Goal: Information Seeking & Learning: Compare options

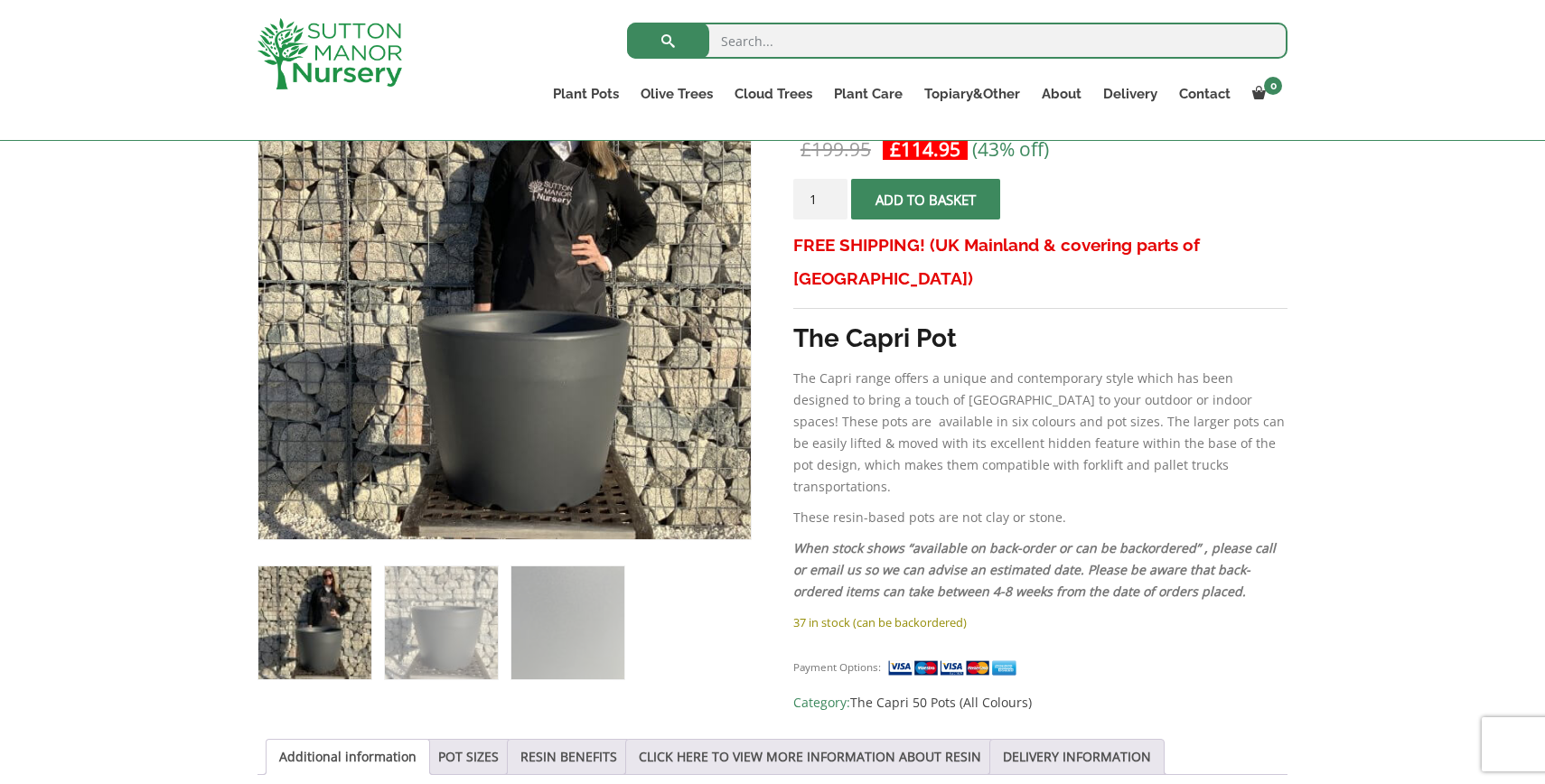
scroll to position [383, 0]
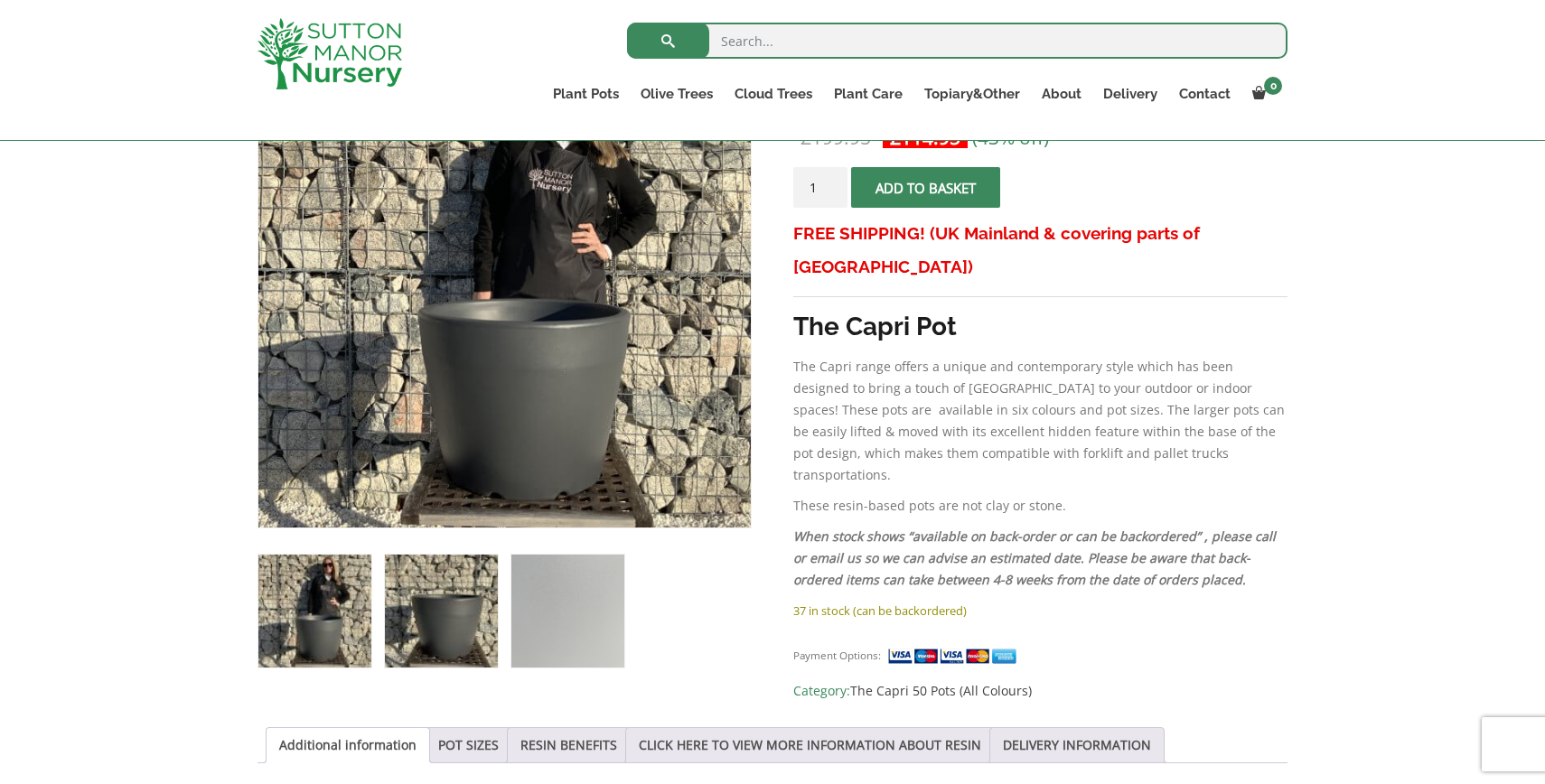
click at [432, 594] on img at bounding box center [442, 611] width 113 height 113
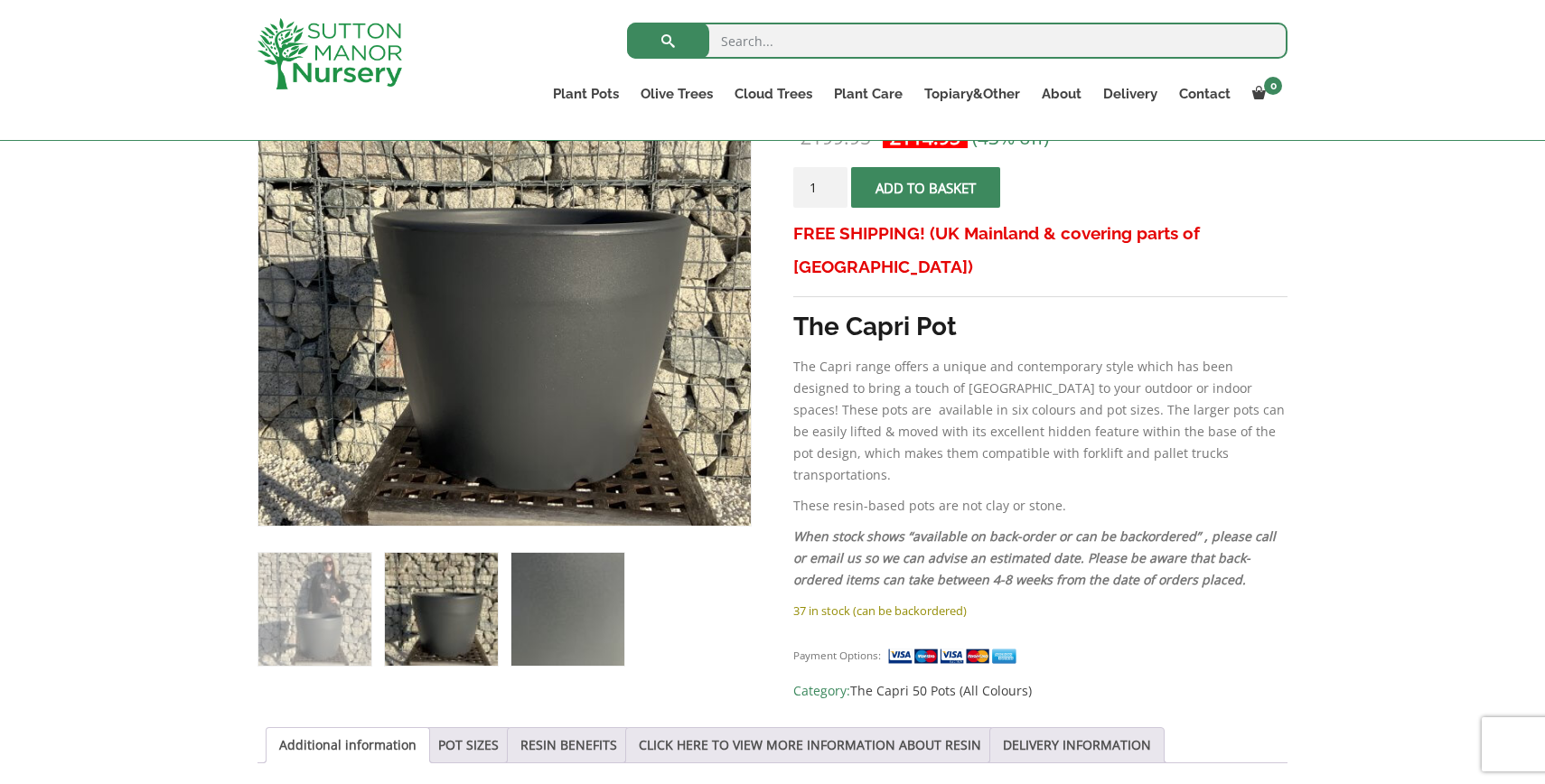
click at [555, 597] on img at bounding box center [568, 609] width 113 height 113
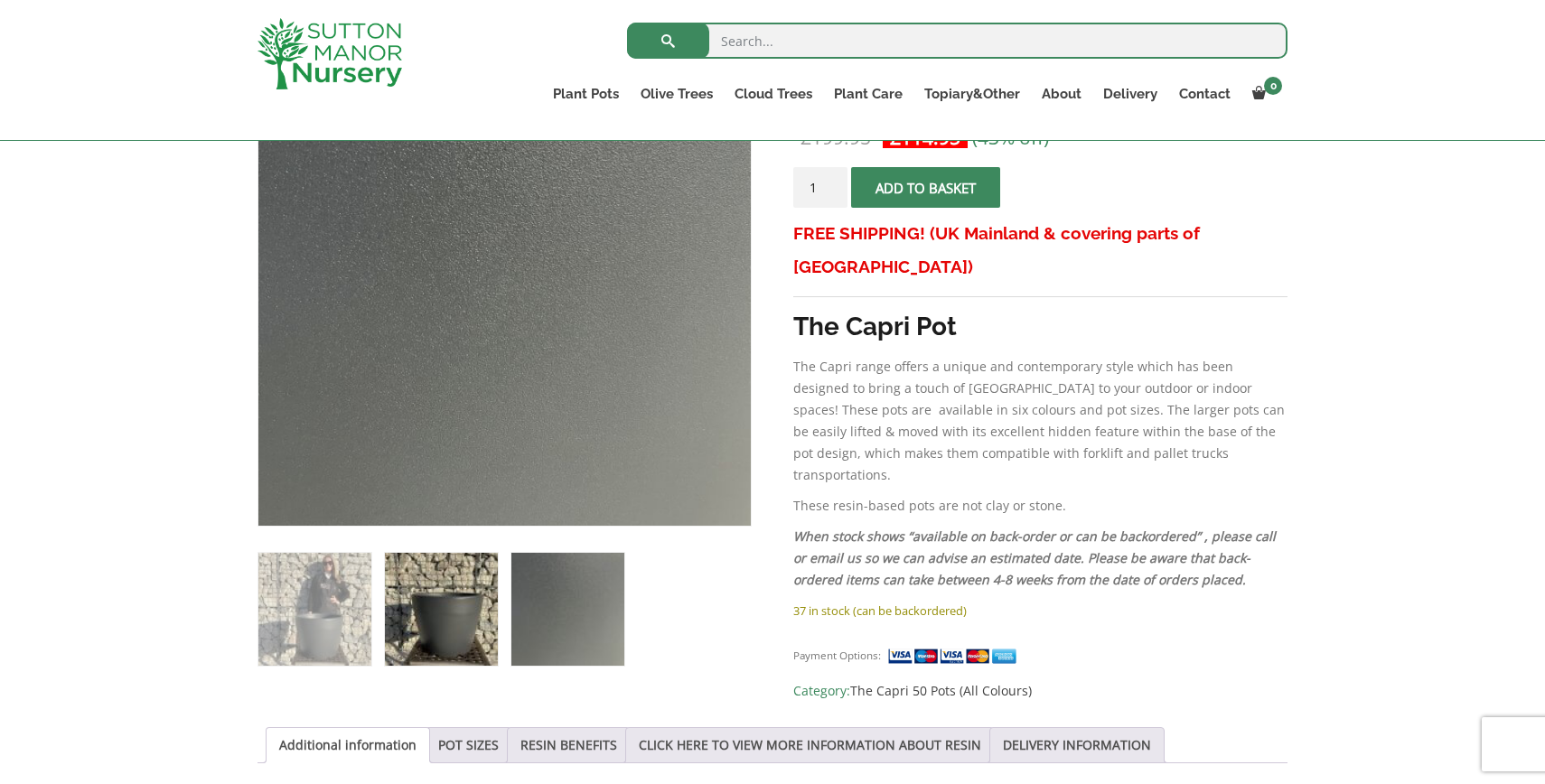
click at [440, 592] on img at bounding box center [442, 609] width 113 height 113
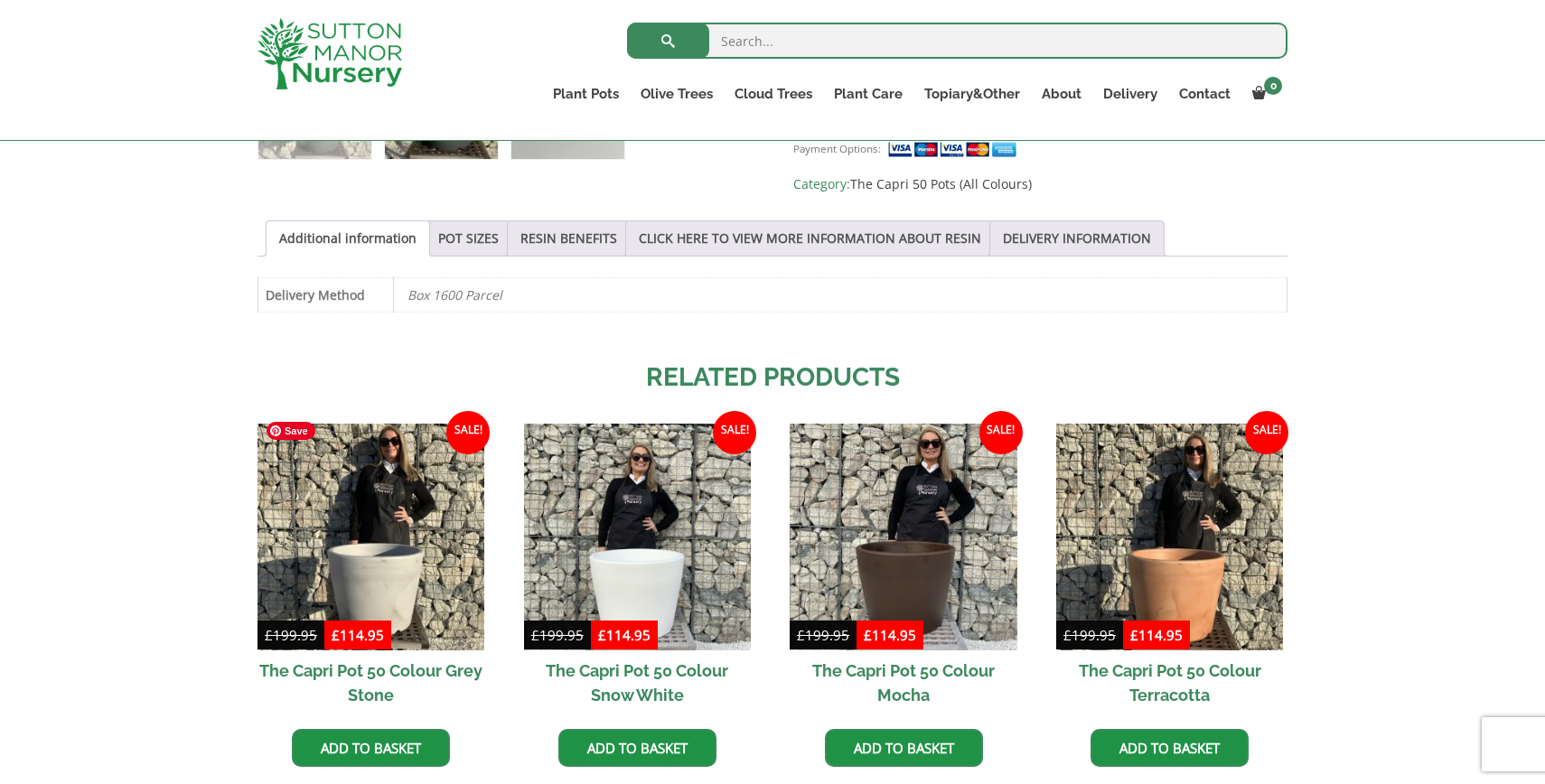
scroll to position [765, 0]
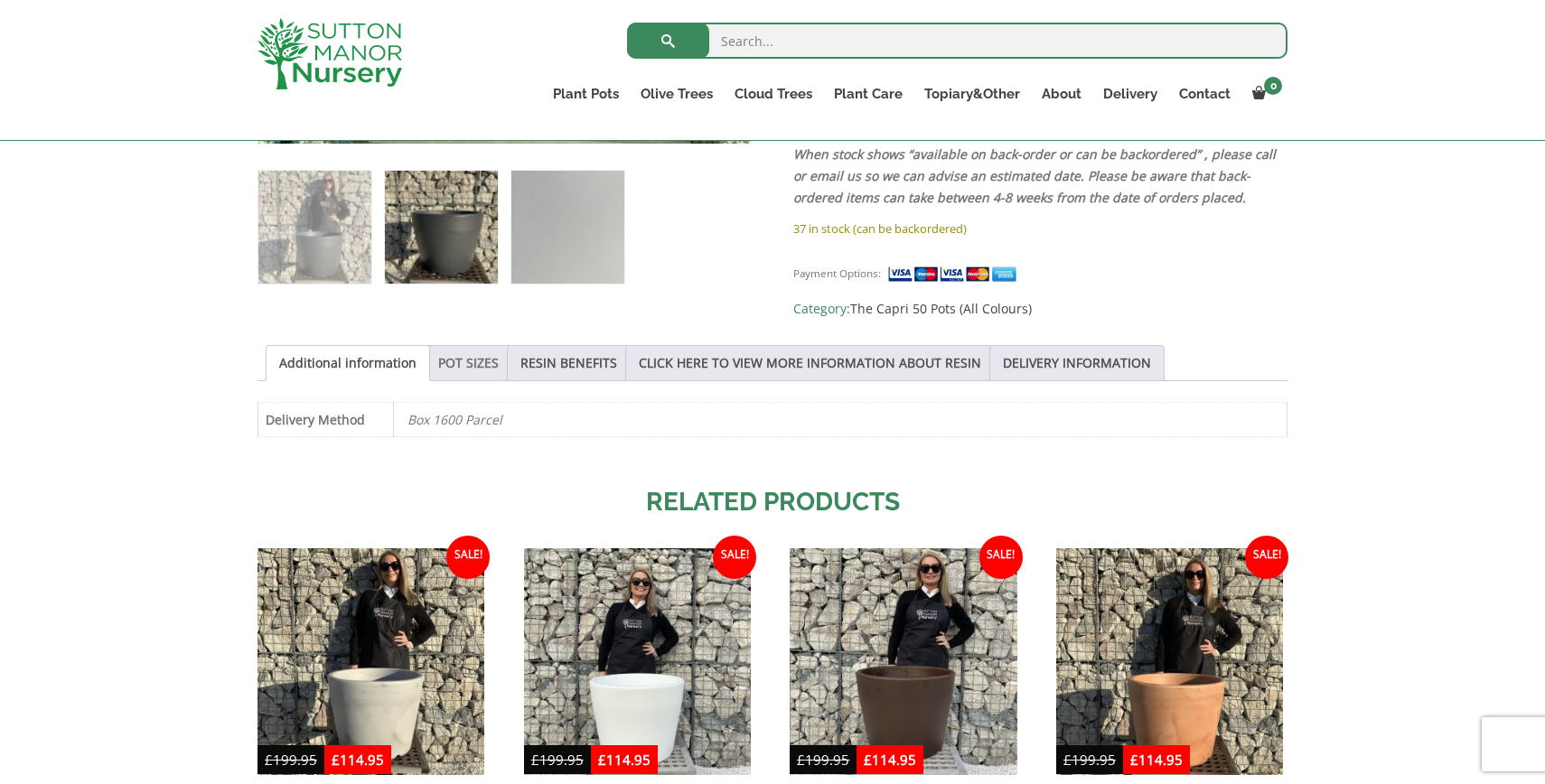
click at [459, 347] on link "POT SIZES" at bounding box center [468, 362] width 60 height 35
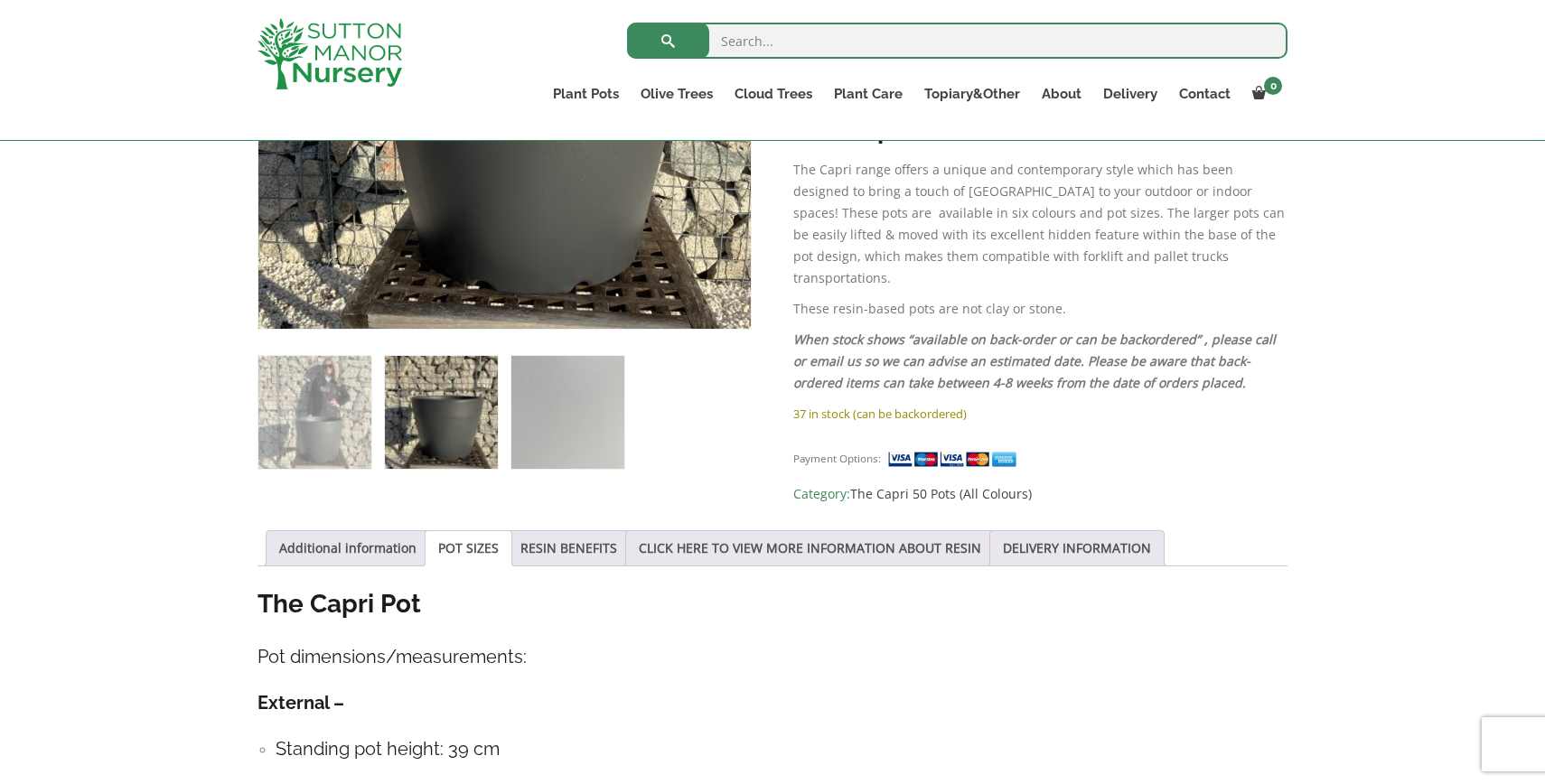
scroll to position [0, 0]
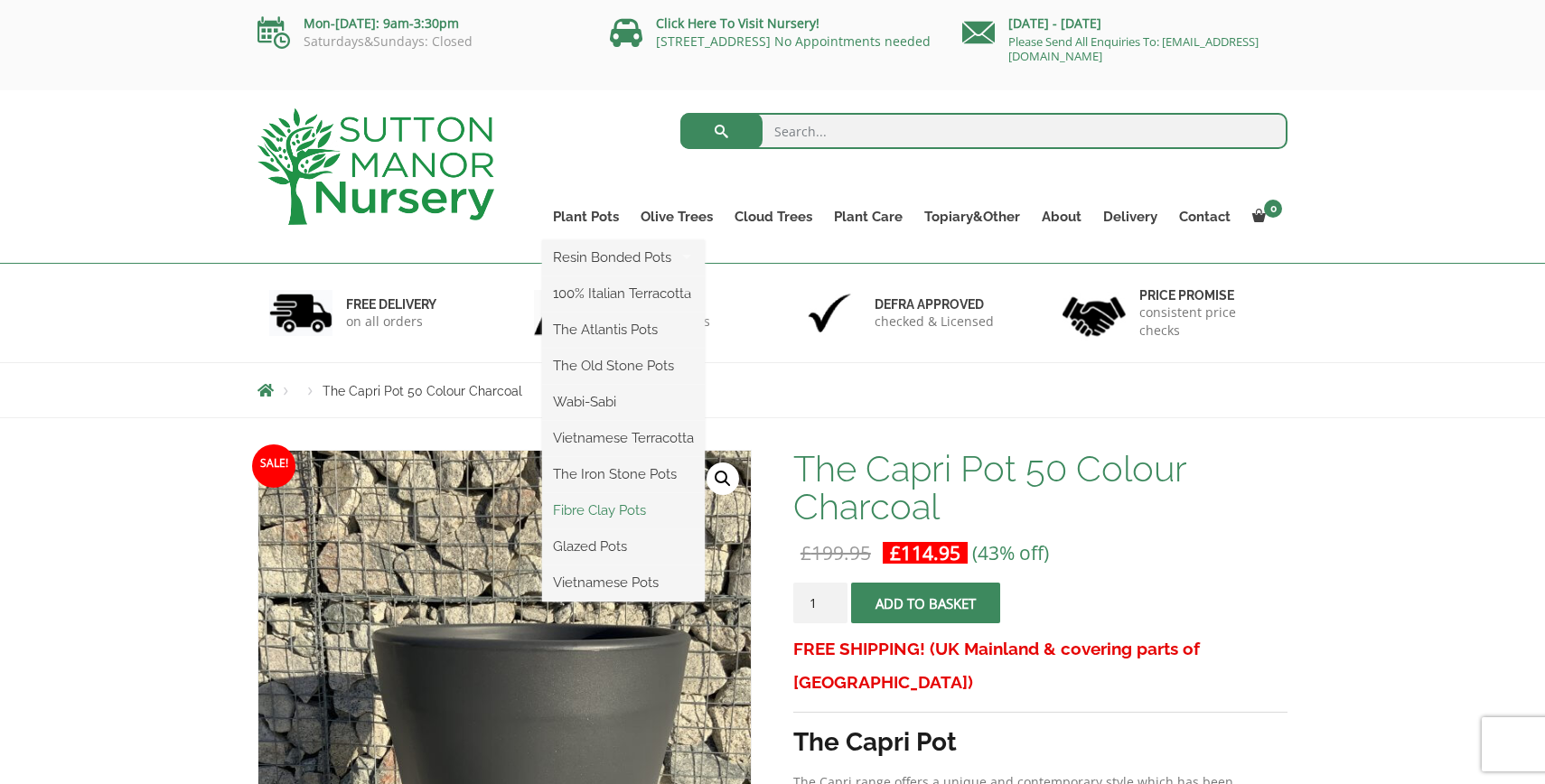
click at [601, 509] on link "Fibre Clay Pots" at bounding box center [623, 510] width 163 height 27
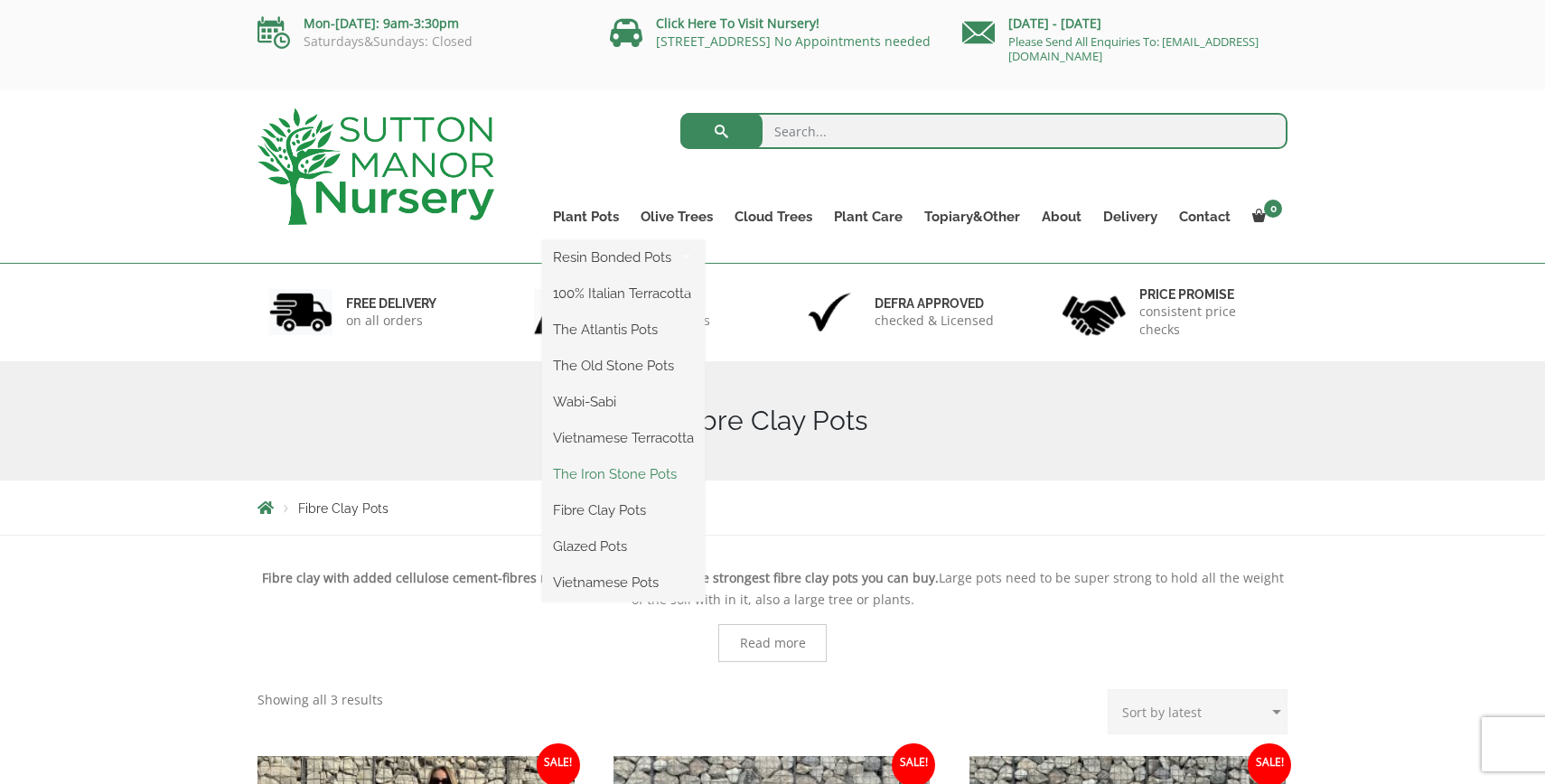
click at [617, 466] on link "The Iron Stone Pots" at bounding box center [623, 473] width 163 height 27
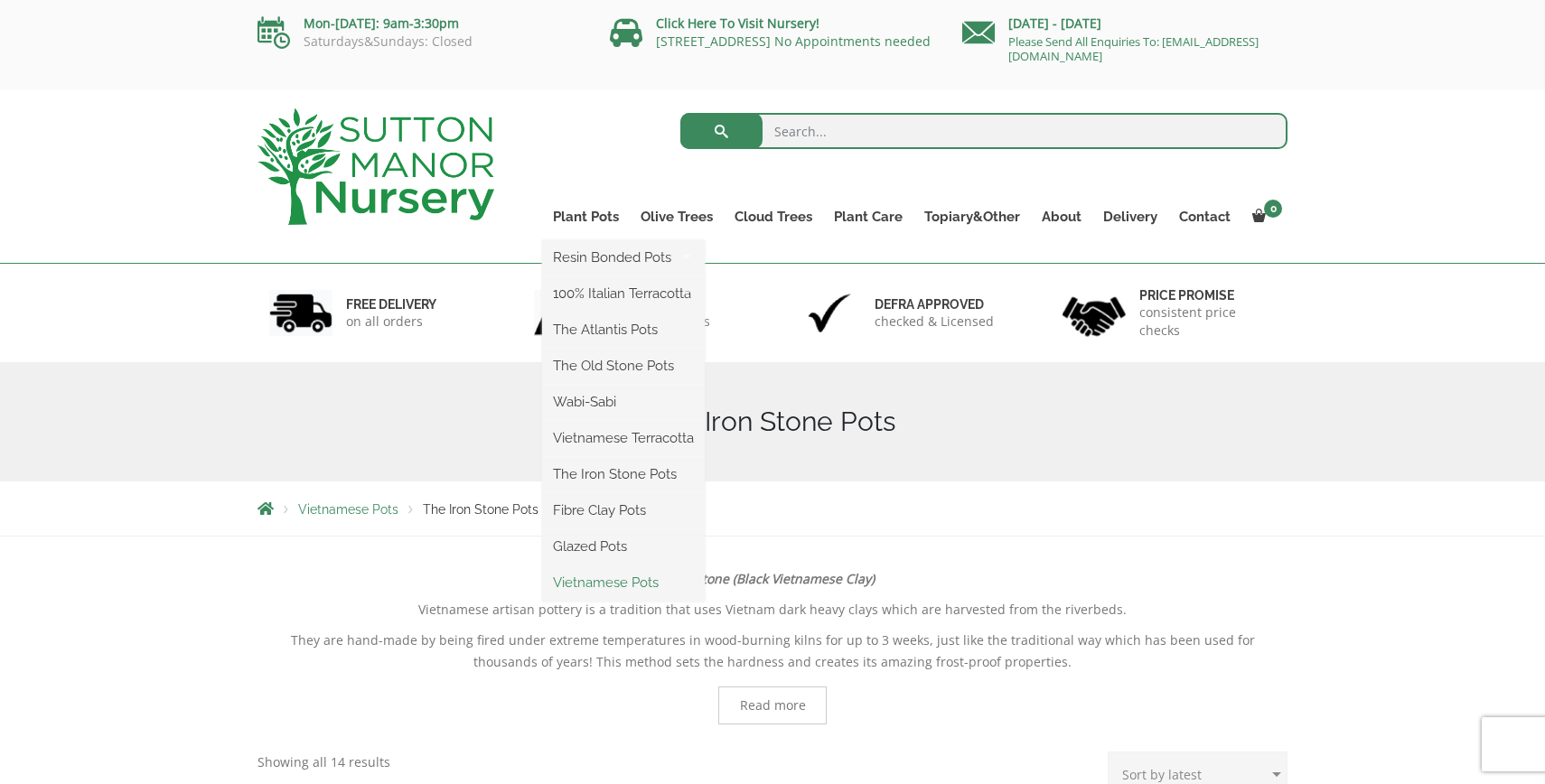
click at [580, 584] on link "Vietnamese Pots" at bounding box center [623, 582] width 163 height 27
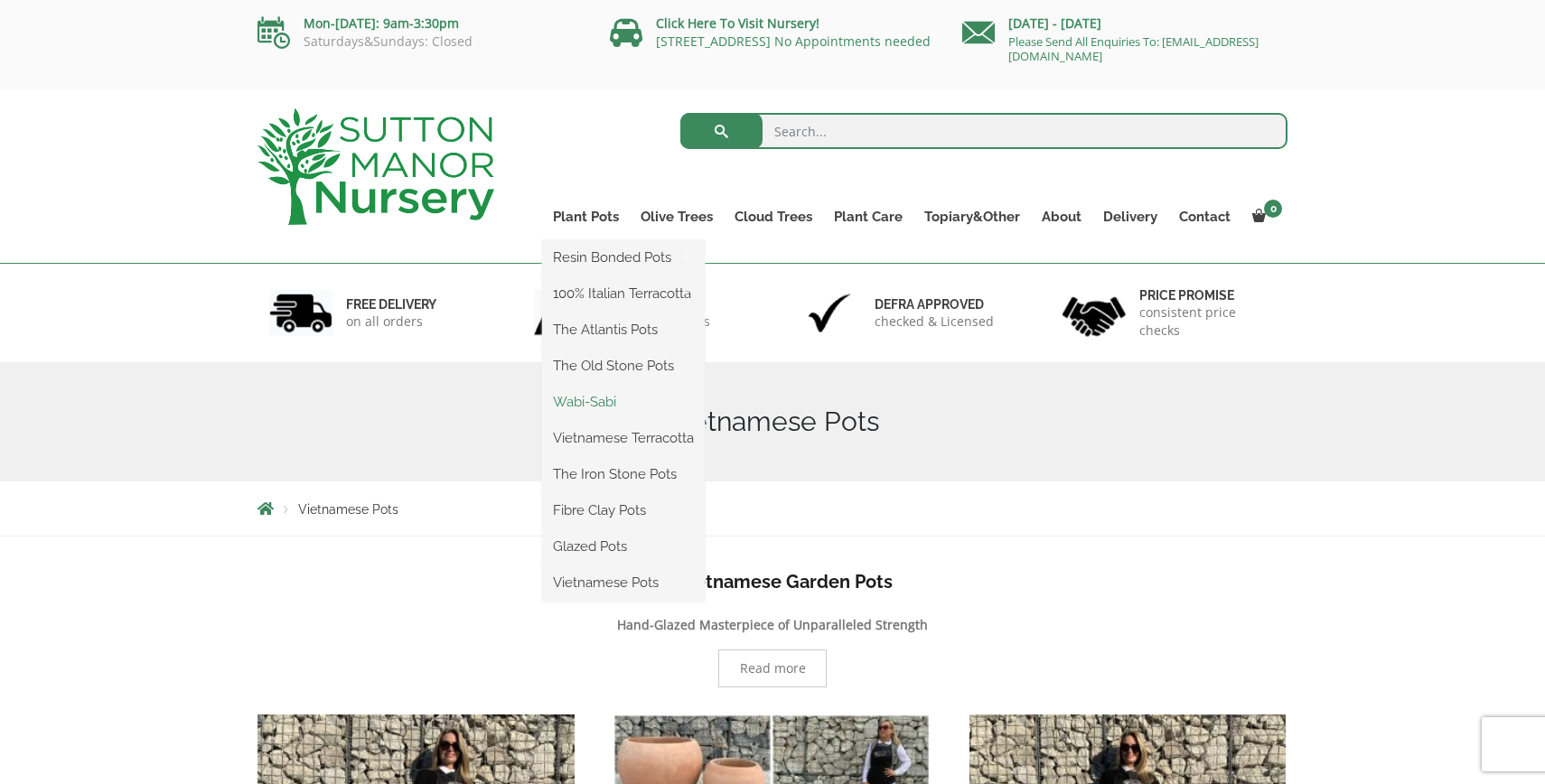
click at [587, 402] on link "Wabi-Sabi" at bounding box center [623, 401] width 163 height 27
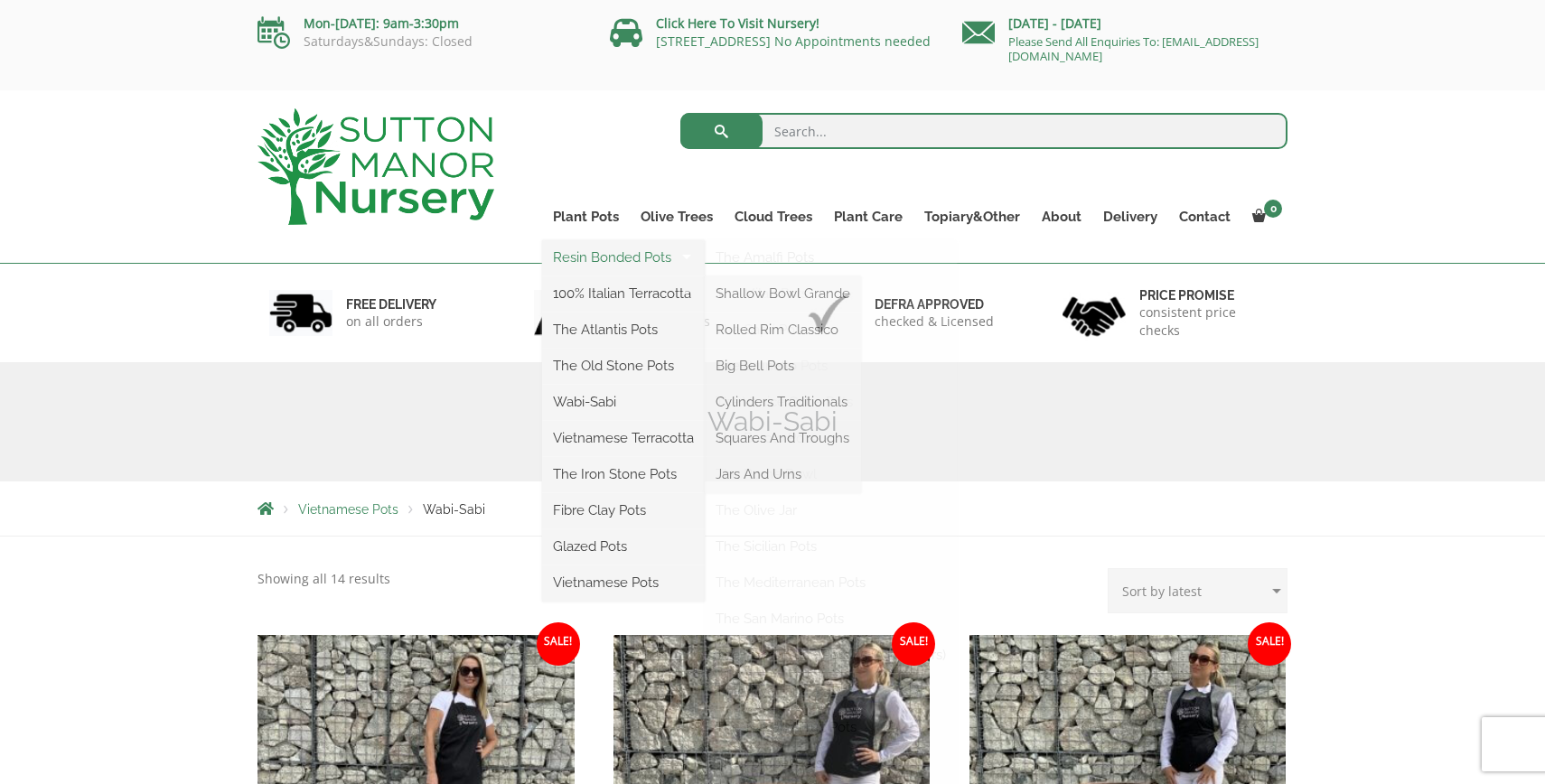
click at [605, 250] on link "Resin Bonded Pots" at bounding box center [623, 257] width 163 height 27
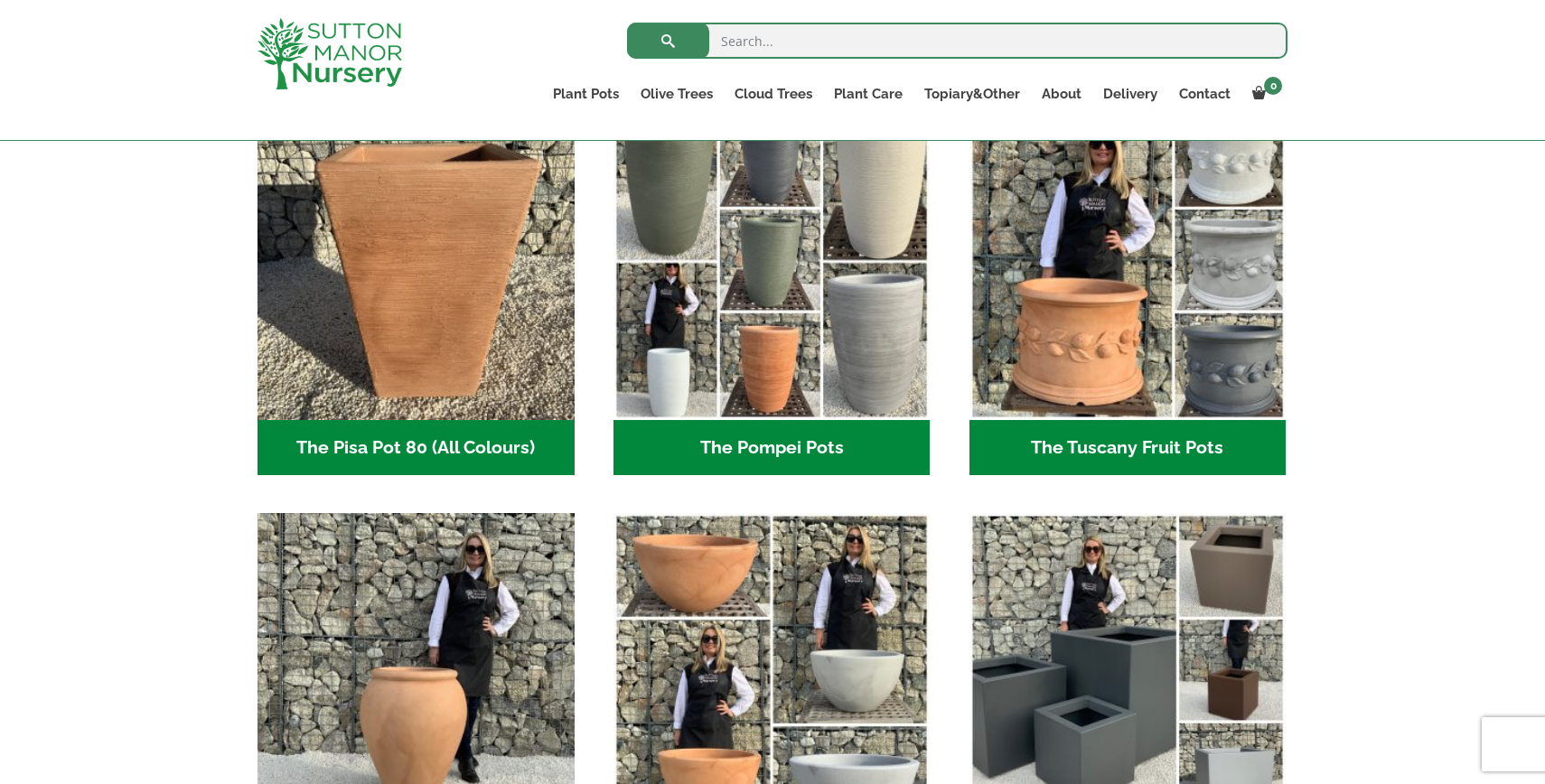
scroll to position [1354, 0]
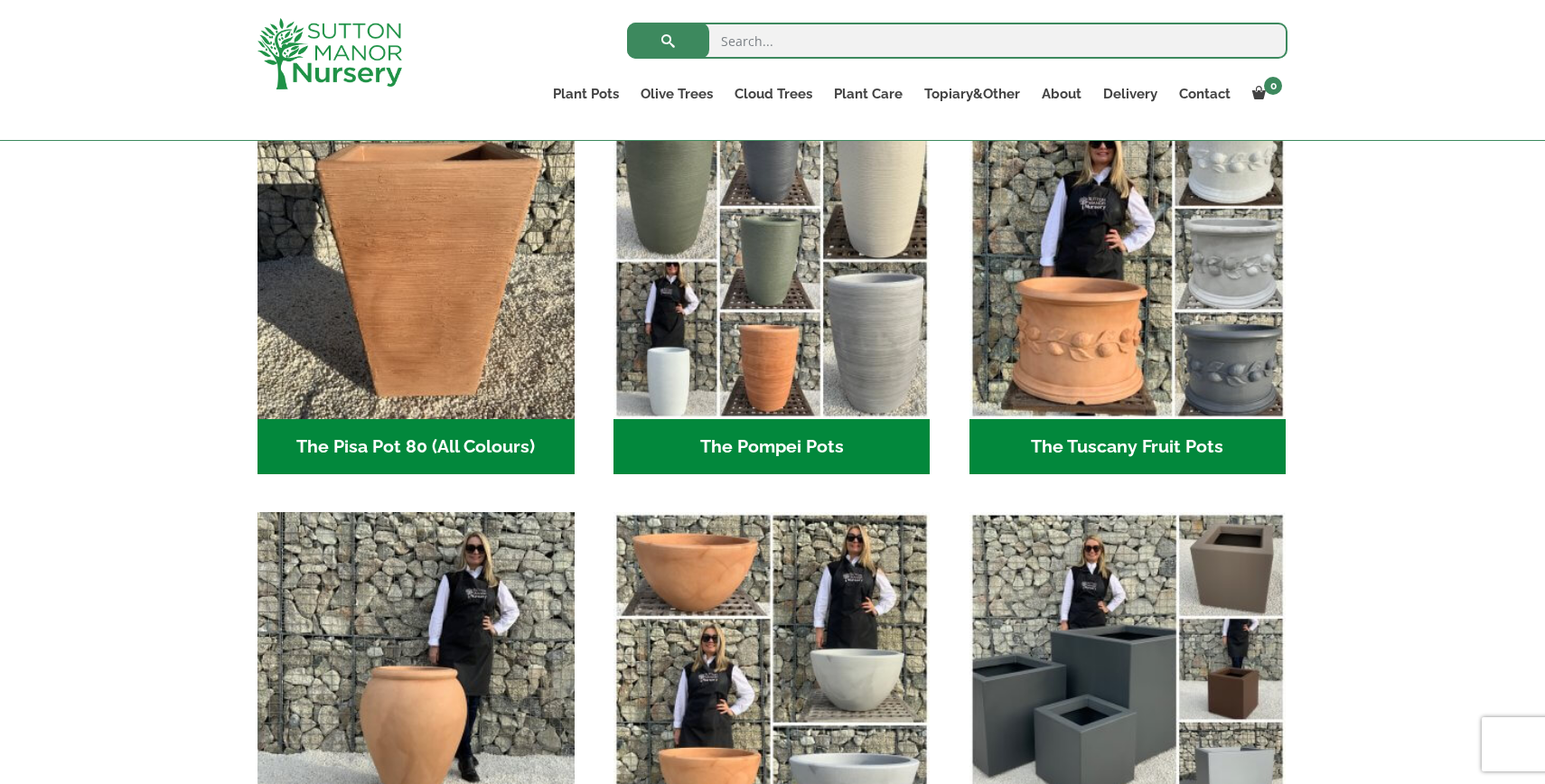
click at [1164, 440] on h2 "The Tuscany Fruit Pots (5)" at bounding box center [1127, 446] width 317 height 56
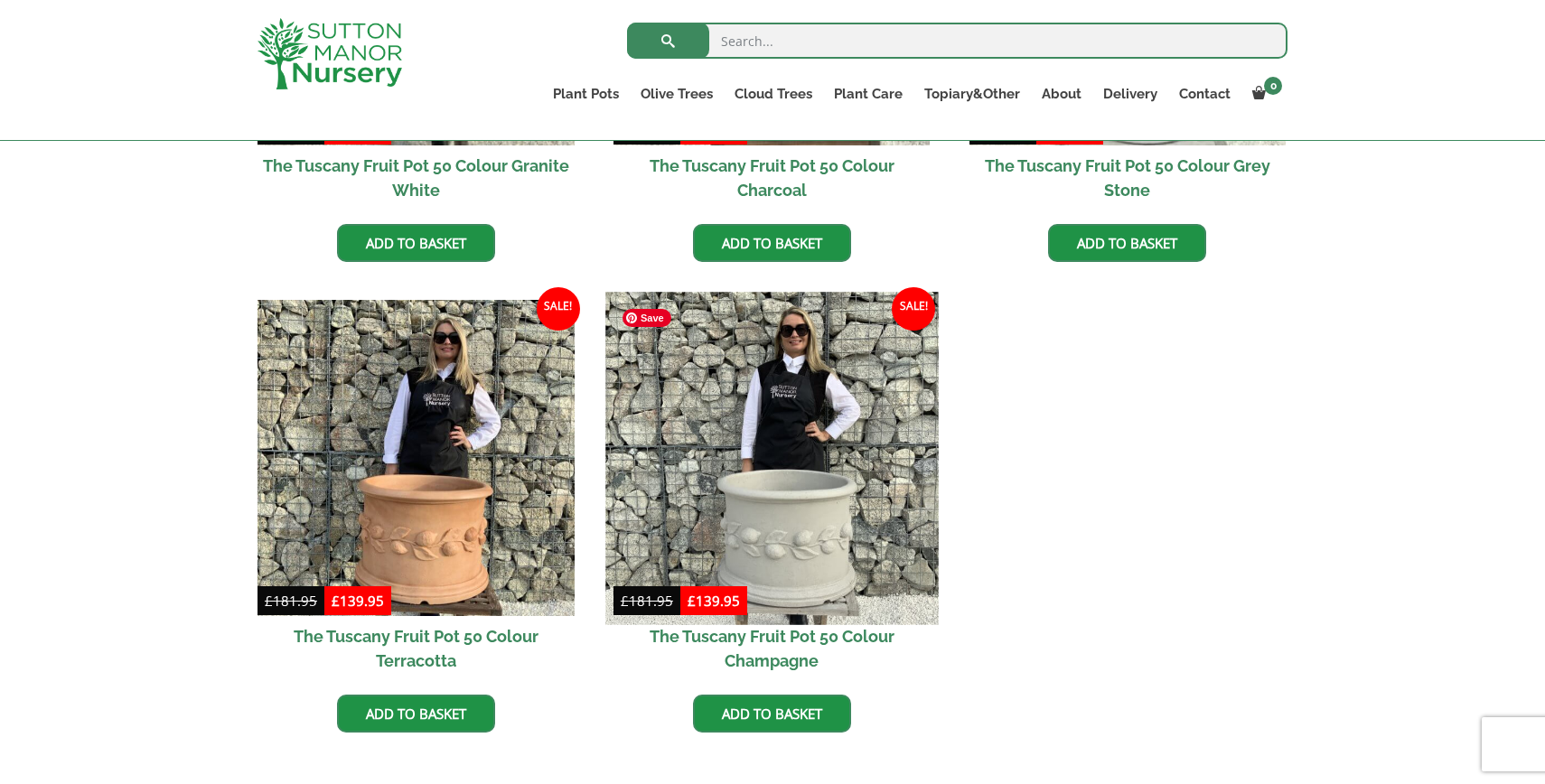
scroll to position [728, 0]
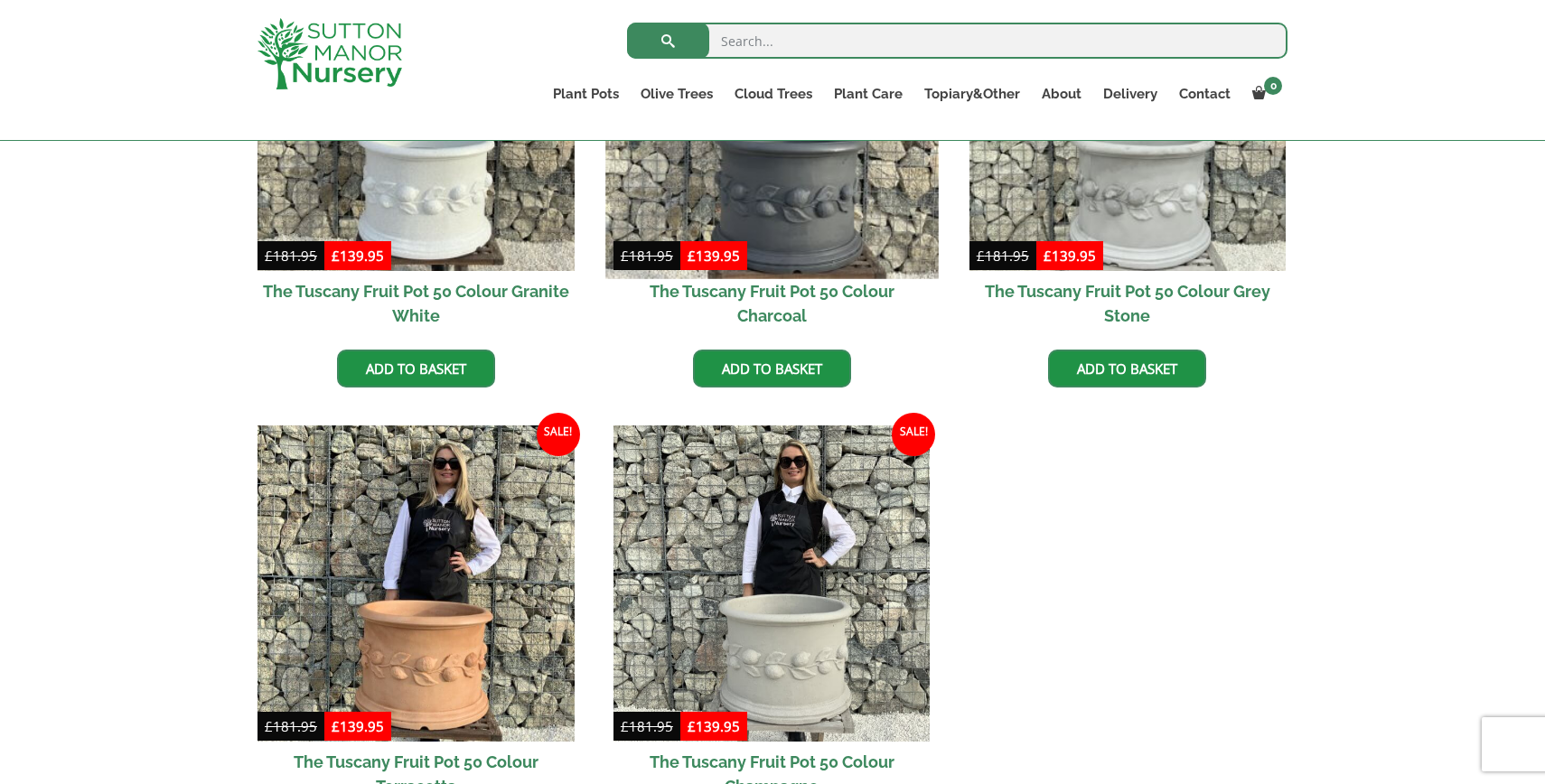
click at [759, 199] on img at bounding box center [772, 112] width 333 height 333
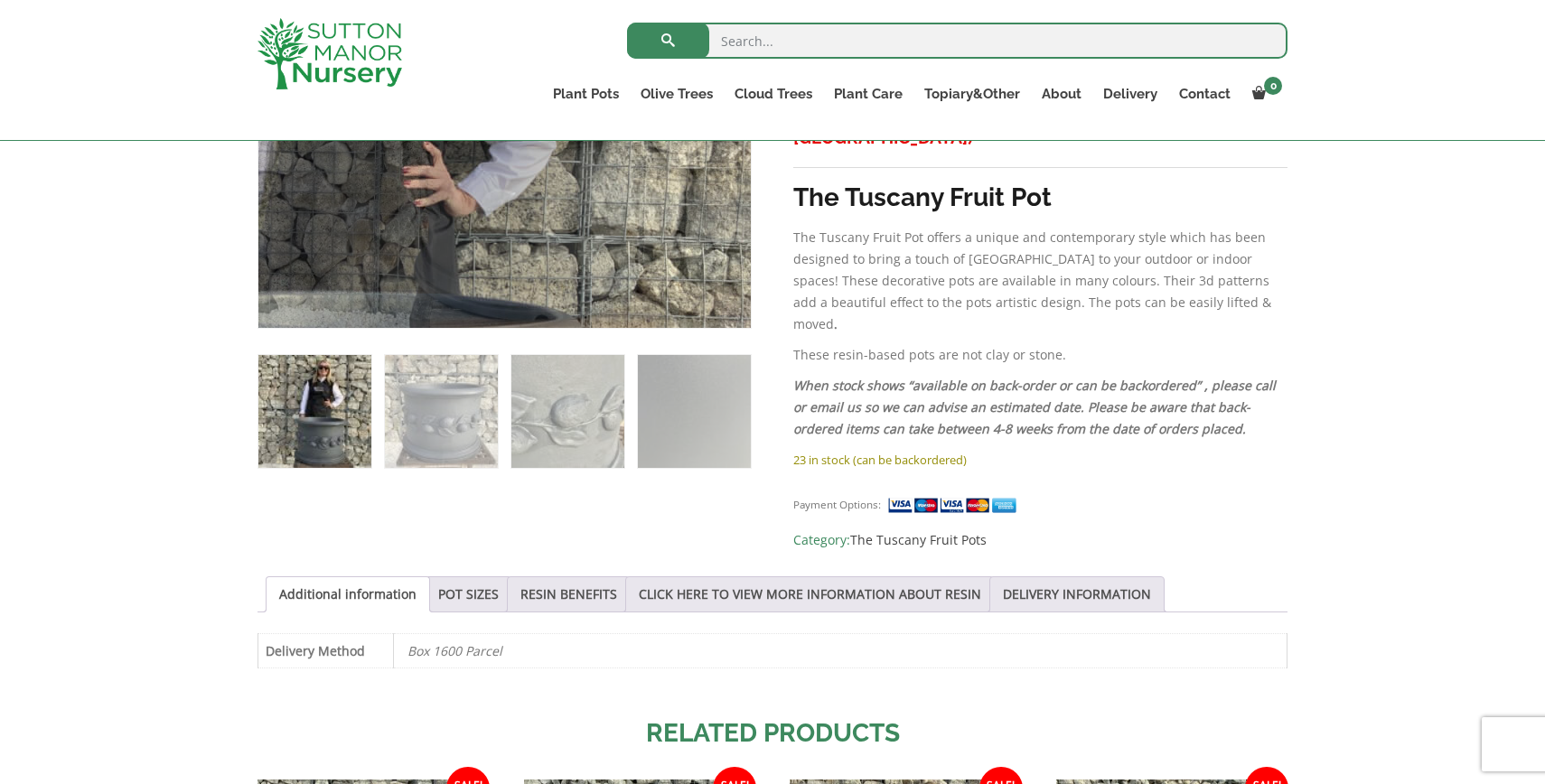
scroll to position [882, 0]
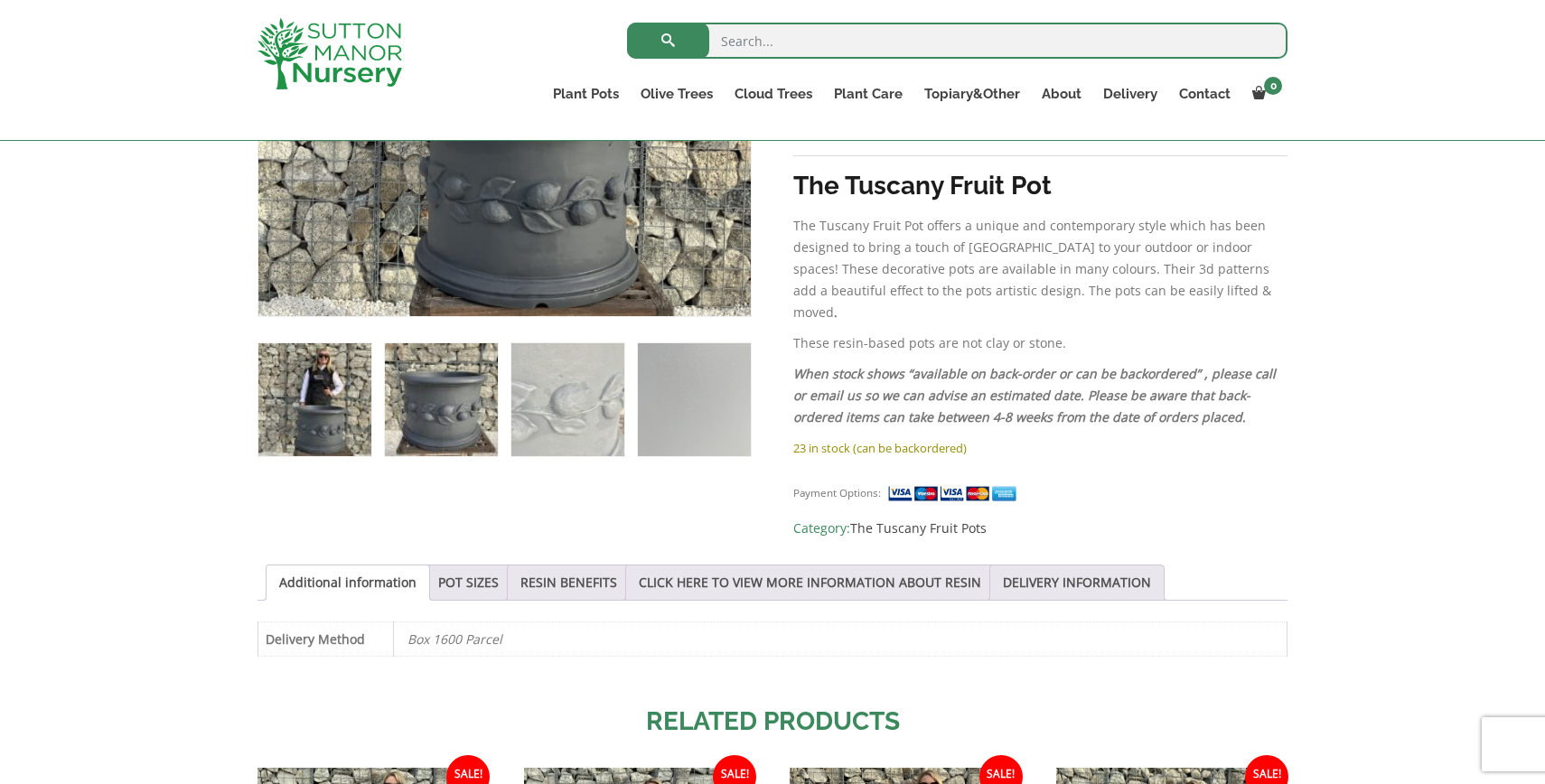
click at [427, 394] on img at bounding box center [442, 400] width 113 height 113
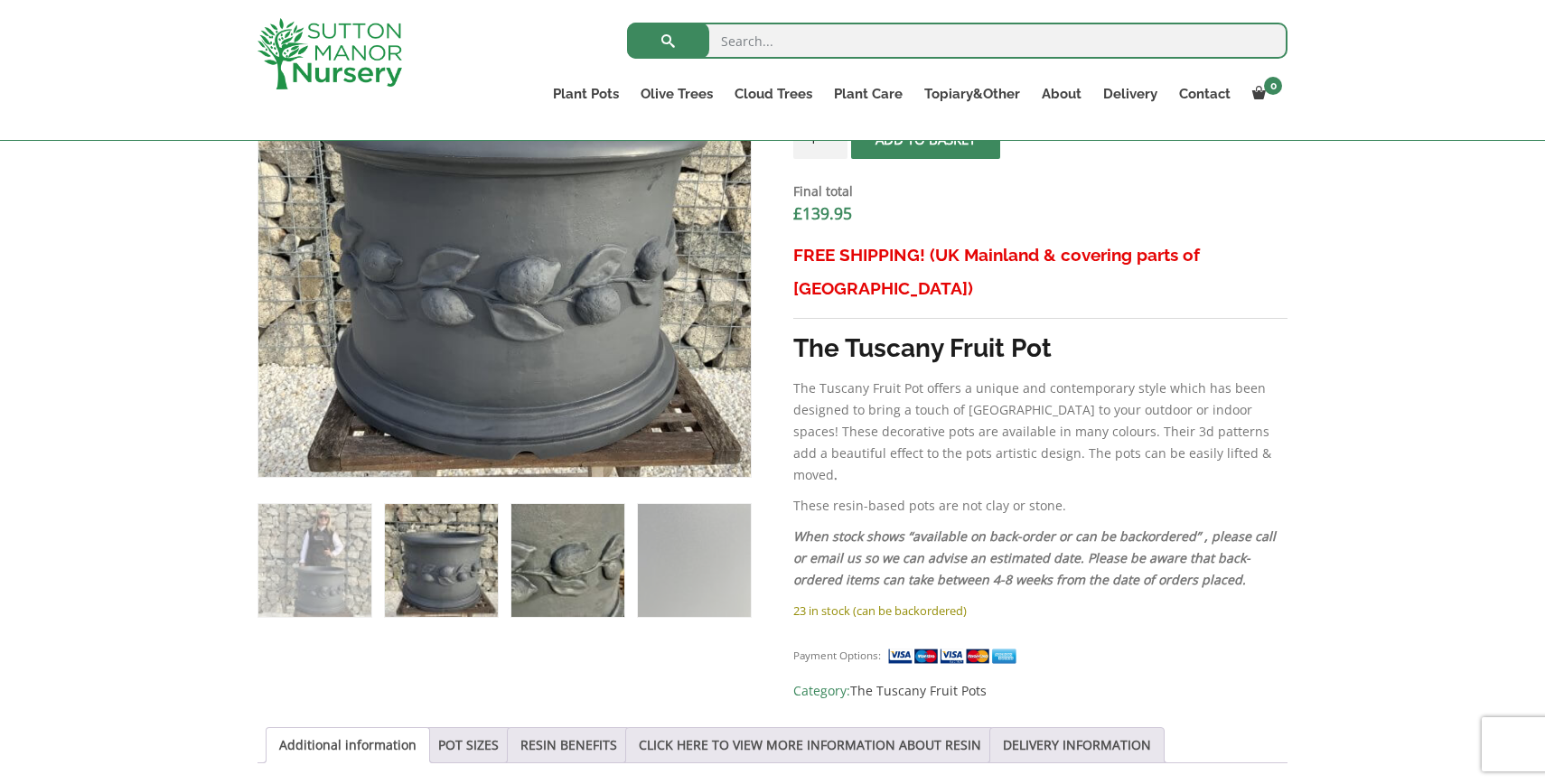
scroll to position [680, 0]
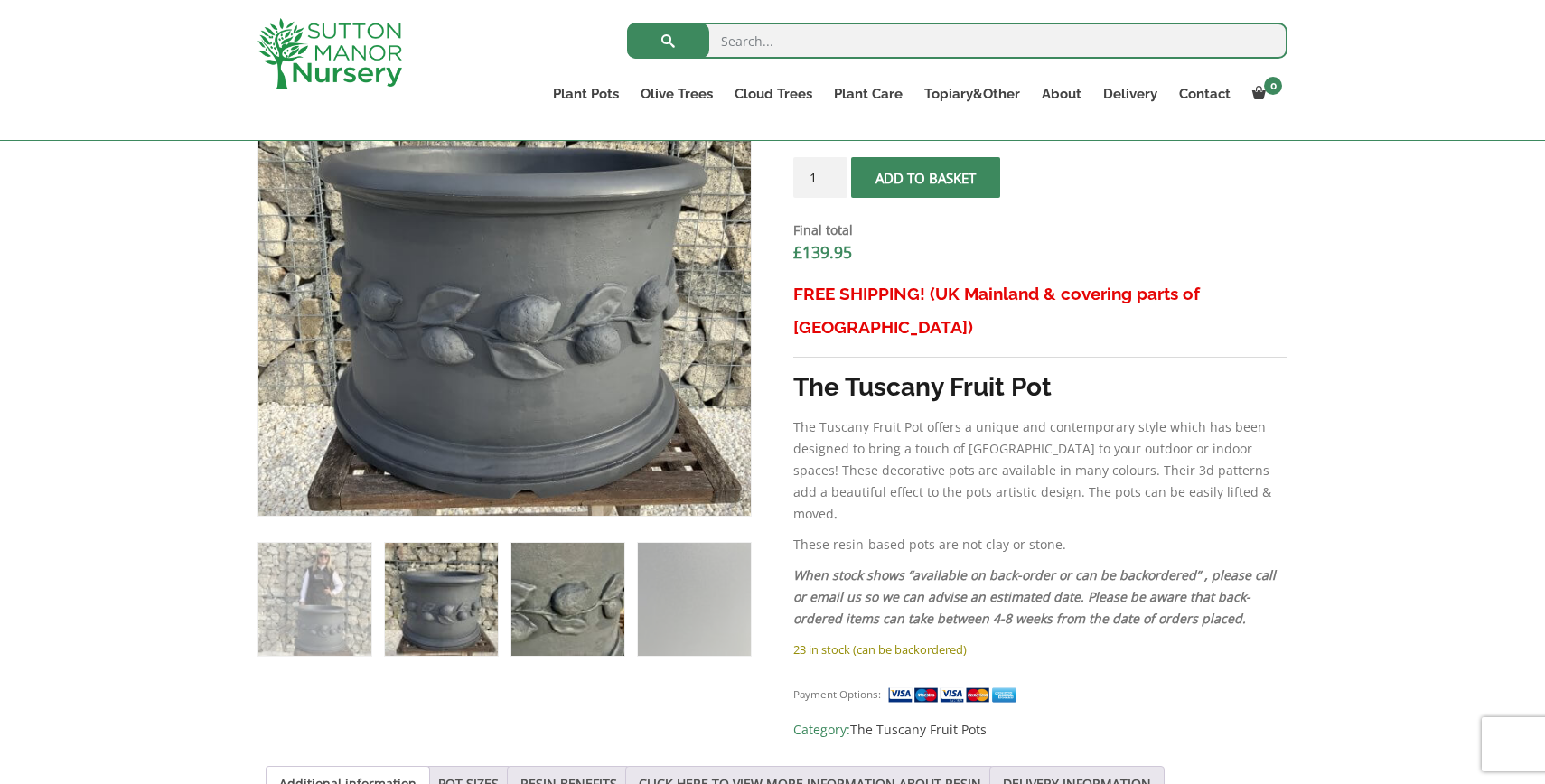
click at [558, 615] on img at bounding box center [568, 599] width 113 height 113
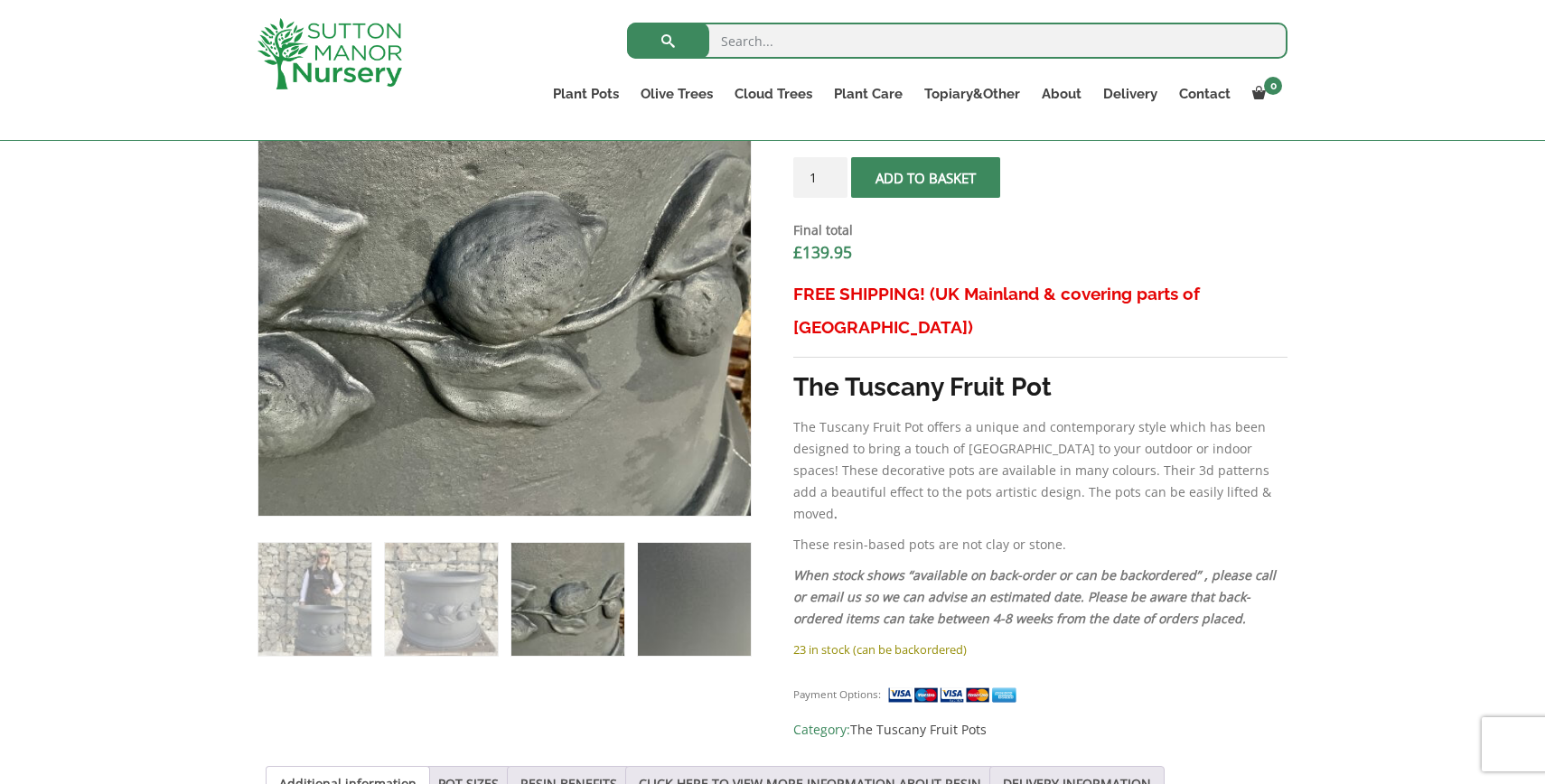
click at [716, 608] on img at bounding box center [694, 599] width 113 height 113
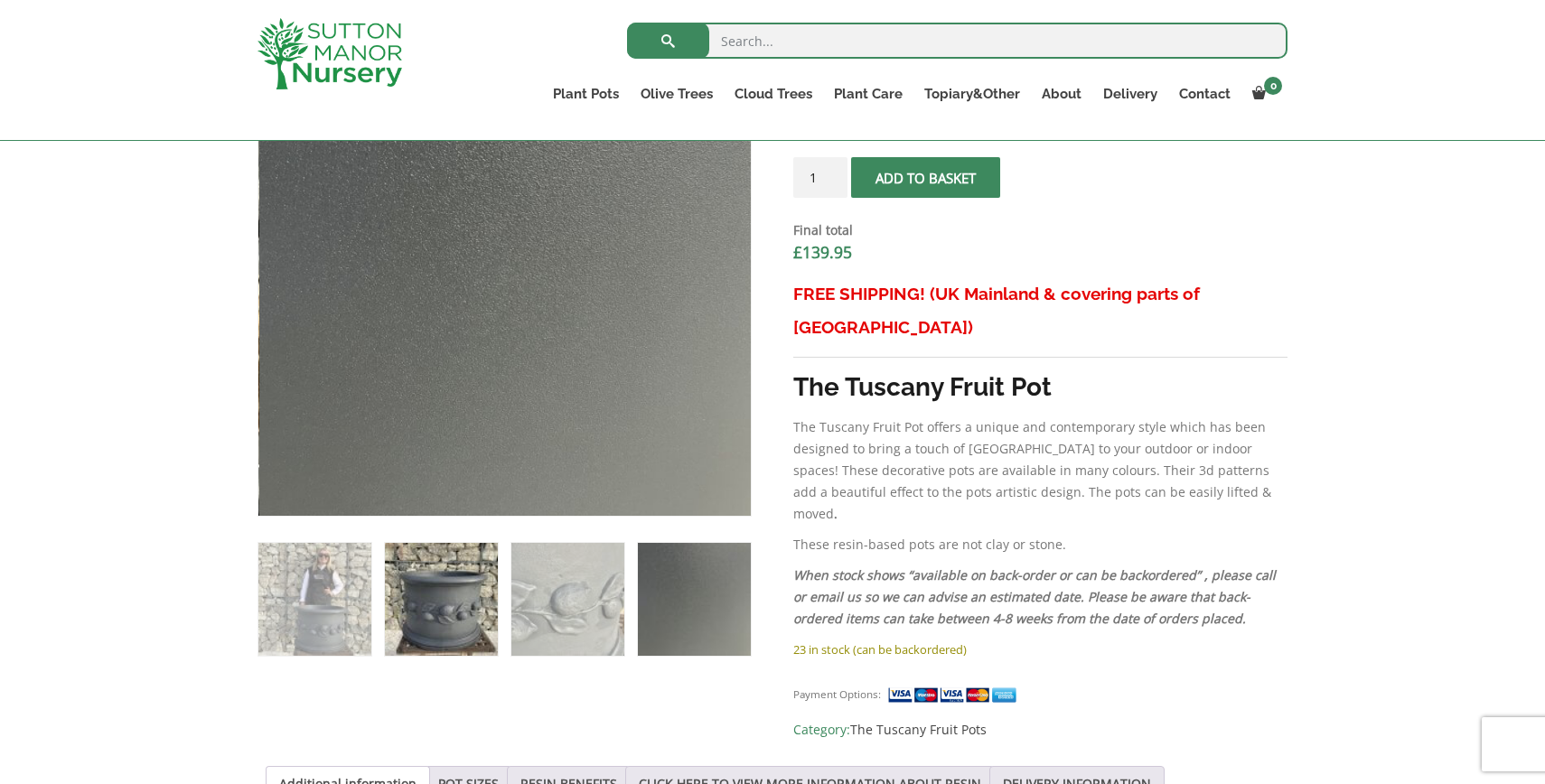
click at [436, 616] on img at bounding box center [442, 599] width 113 height 113
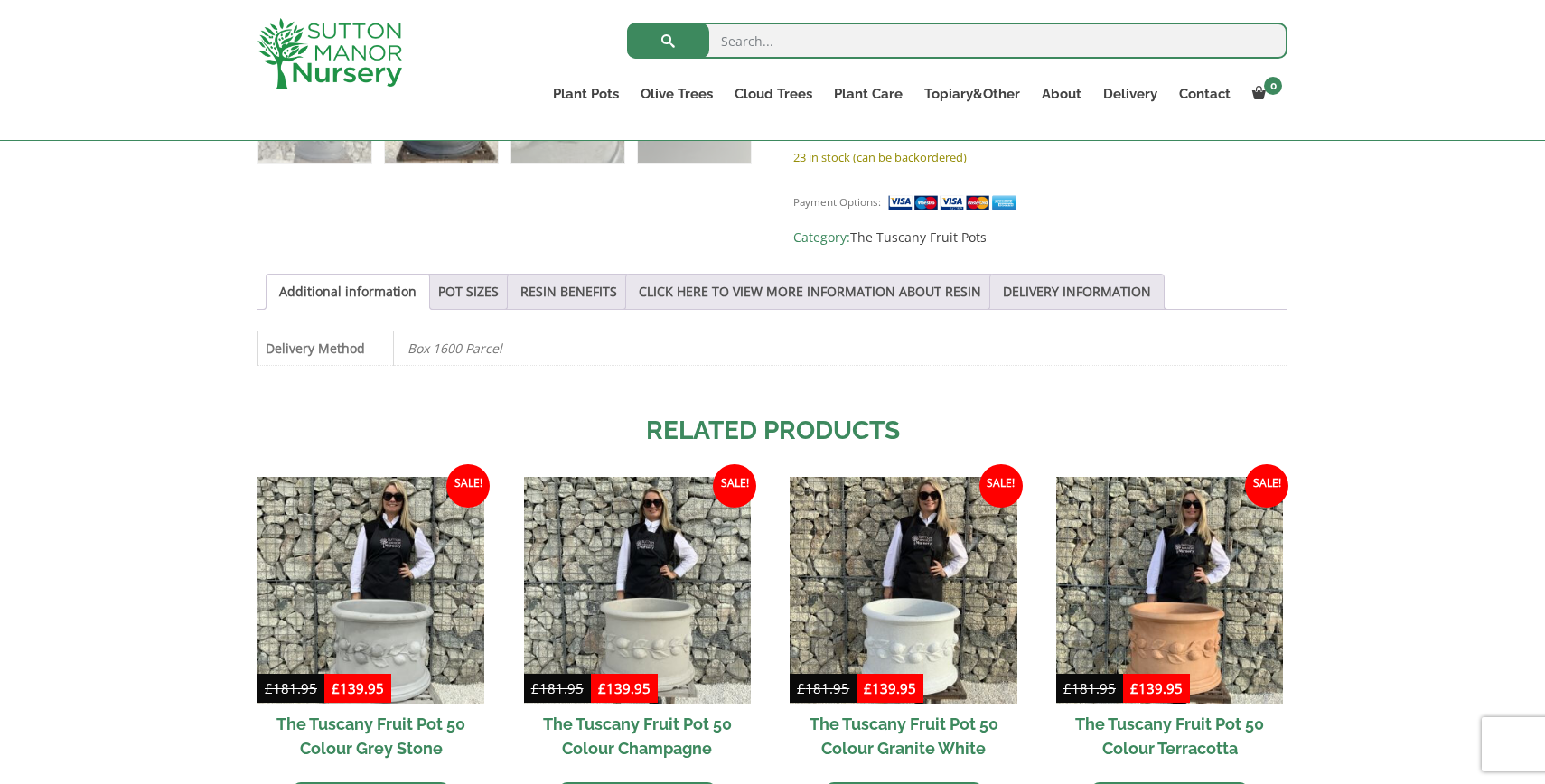
scroll to position [1177, 0]
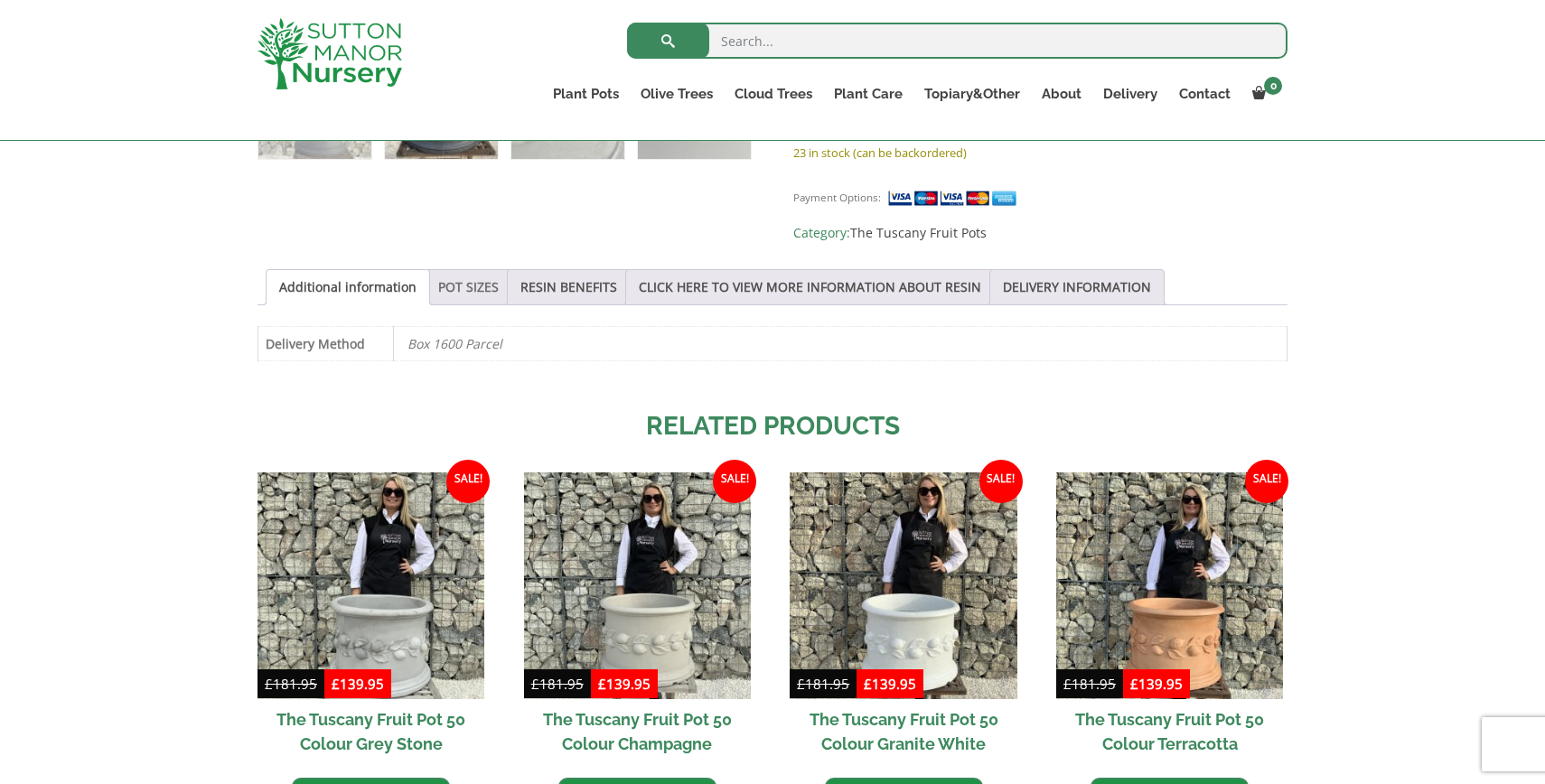
click at [464, 270] on link "POT SIZES" at bounding box center [468, 286] width 60 height 35
